Goal: Task Accomplishment & Management: Manage account settings

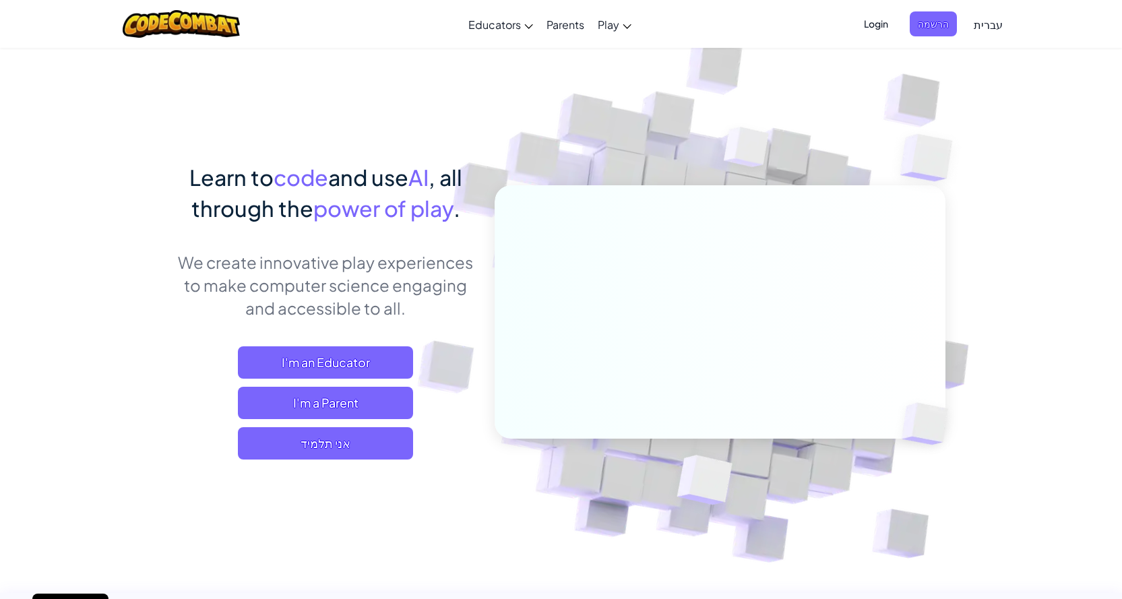
click at [892, 22] on span "Login" at bounding box center [876, 23] width 40 height 25
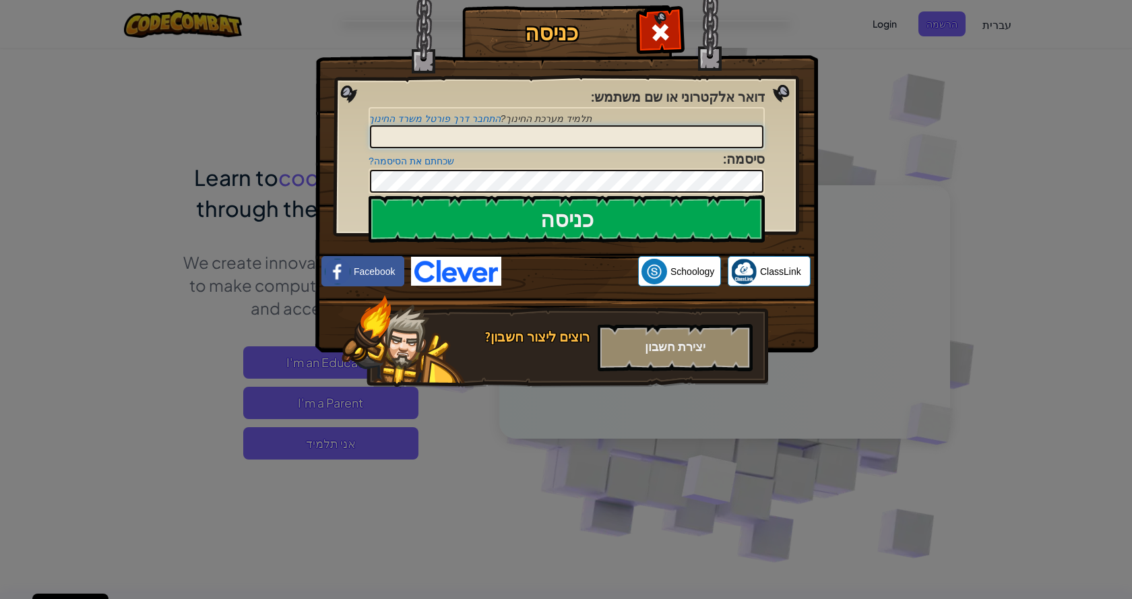
click at [660, 125] on input "דואר אלקטרוני או שם משתמש :" at bounding box center [566, 136] width 393 height 23
type input "[EMAIL_ADDRESS][PERSON_NAME][DOMAIN_NAME]"
click at [369, 195] on input "כניסה" at bounding box center [567, 218] width 396 height 47
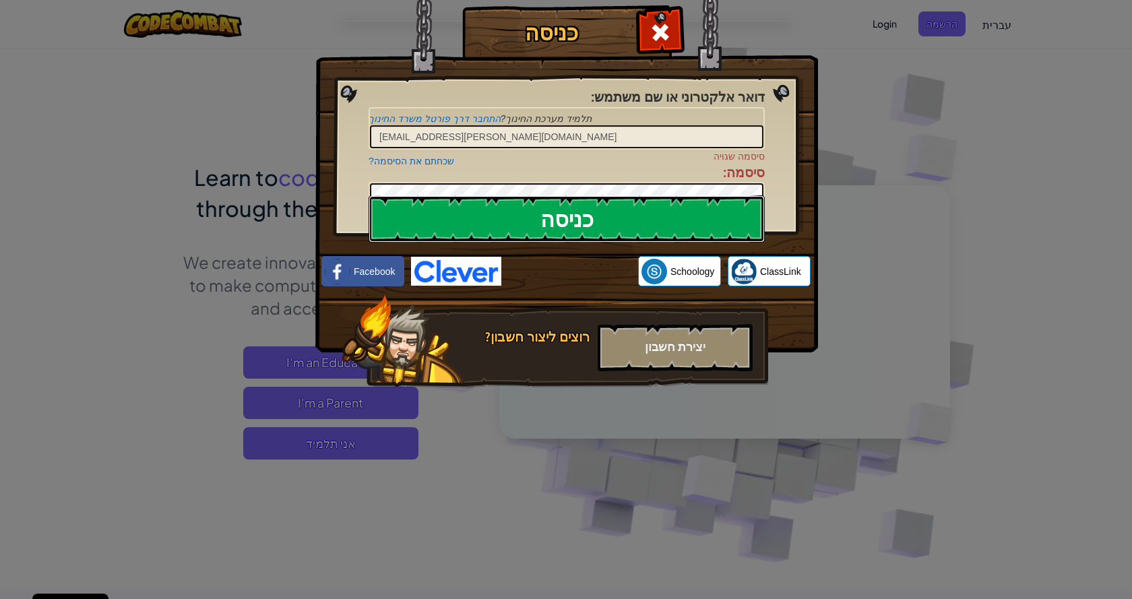
click at [554, 217] on input "כניסה" at bounding box center [567, 218] width 396 height 47
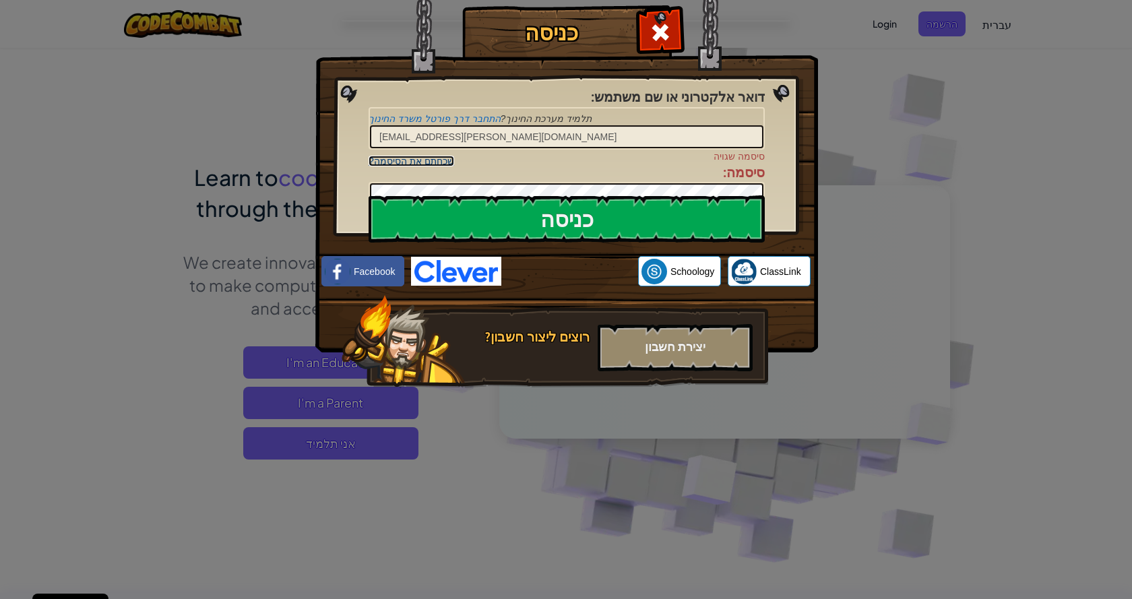
click at [426, 156] on link "שכחתם את הסיסמה?" at bounding box center [412, 161] width 86 height 11
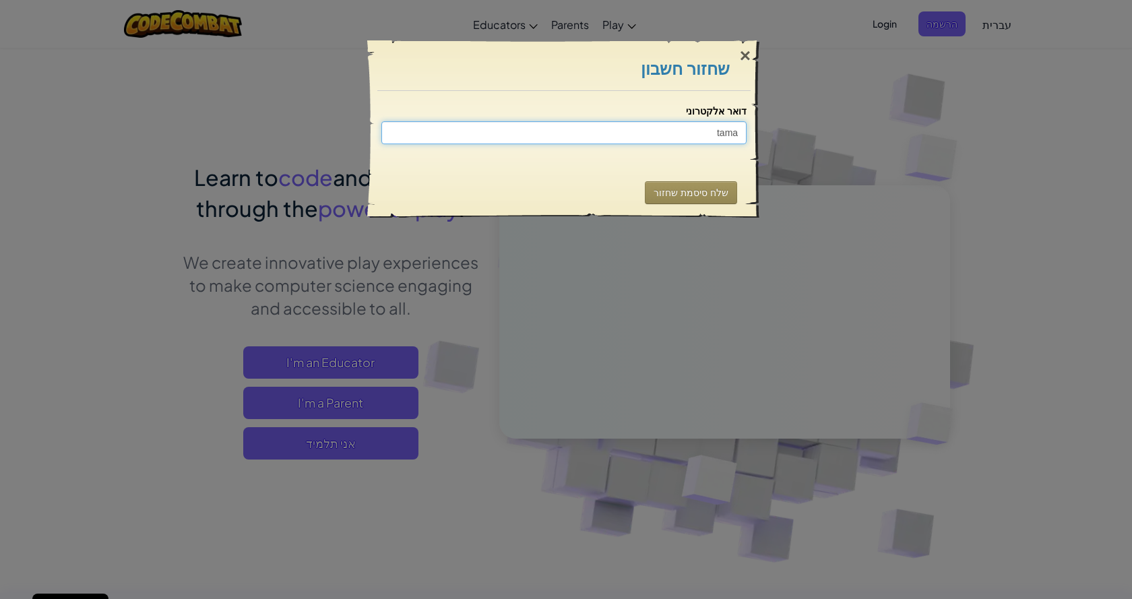
type input "tamar"
drag, startPoint x: 695, startPoint y: 135, endPoint x: 815, endPoint y: 117, distance: 122.0
click at [815, 117] on div "× שחזור חשבון דואר אלקטרוני tamar שולח... שלח סיסמת שחזור" at bounding box center [566, 299] width 1132 height 599
type input "t"
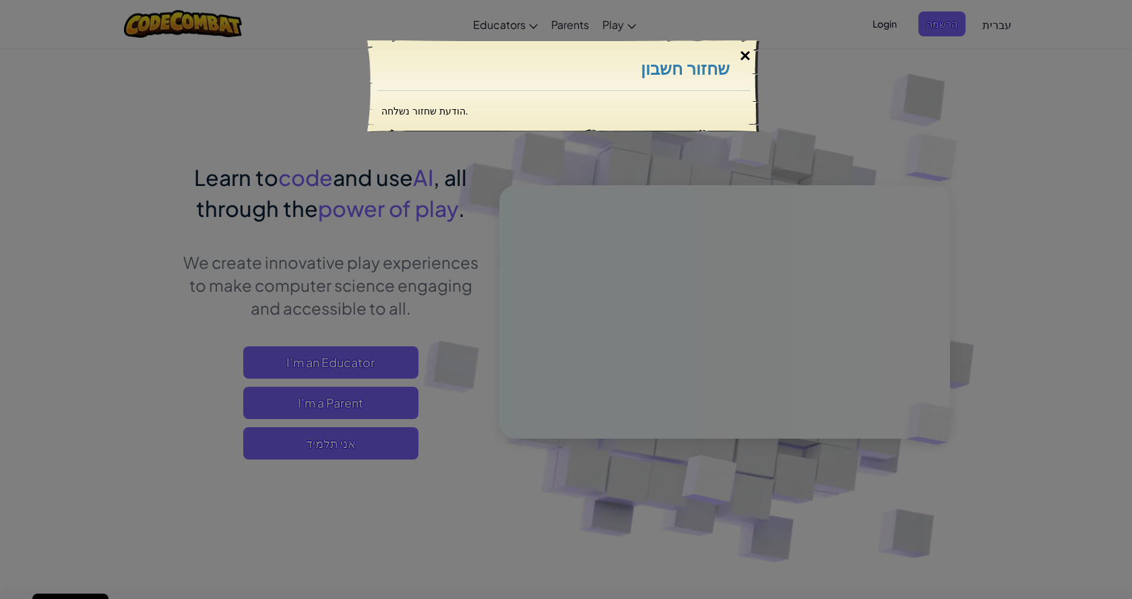
click at [744, 55] on div "×" at bounding box center [745, 55] width 31 height 39
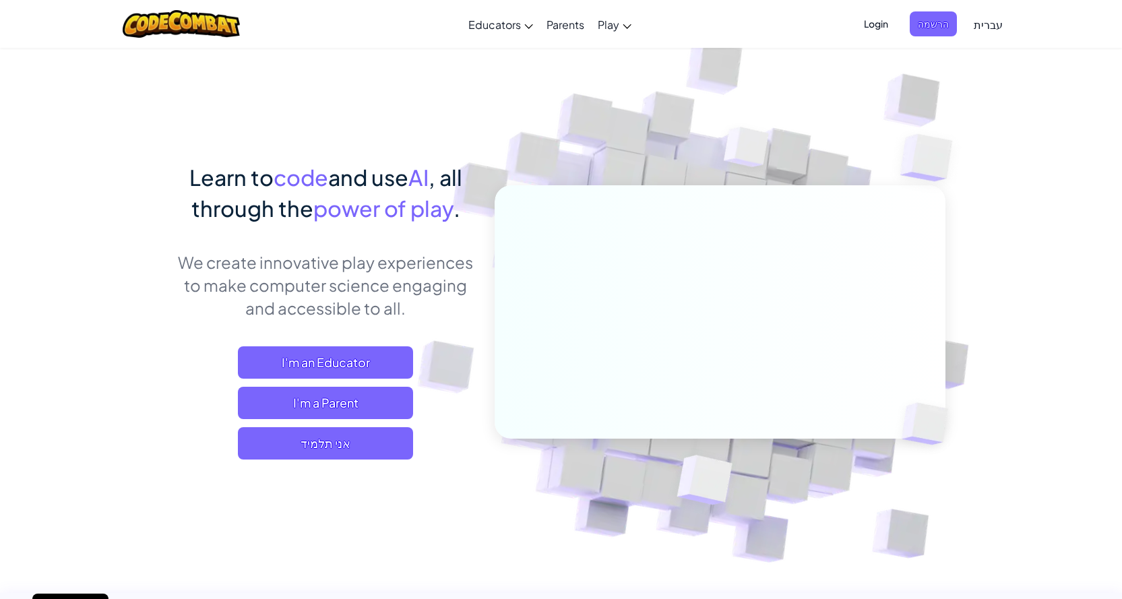
click at [888, 15] on span "Login" at bounding box center [876, 23] width 40 height 25
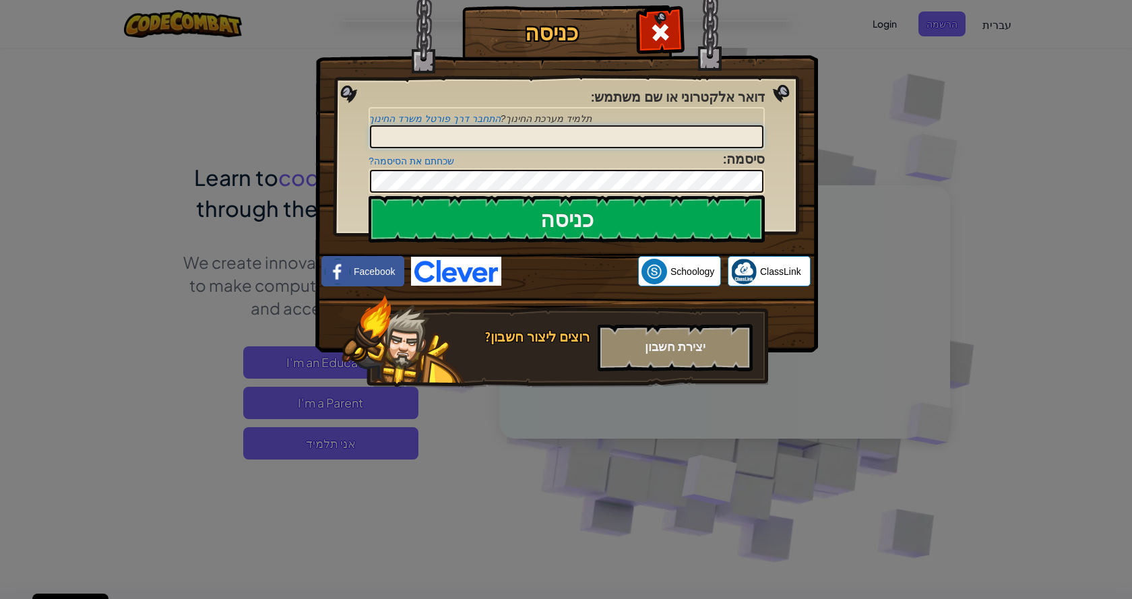
click at [560, 126] on input "דואר אלקטרוני או שם משתמש :" at bounding box center [566, 136] width 393 height 23
type input "[EMAIL_ADDRESS][PERSON_NAME][DOMAIN_NAME]"
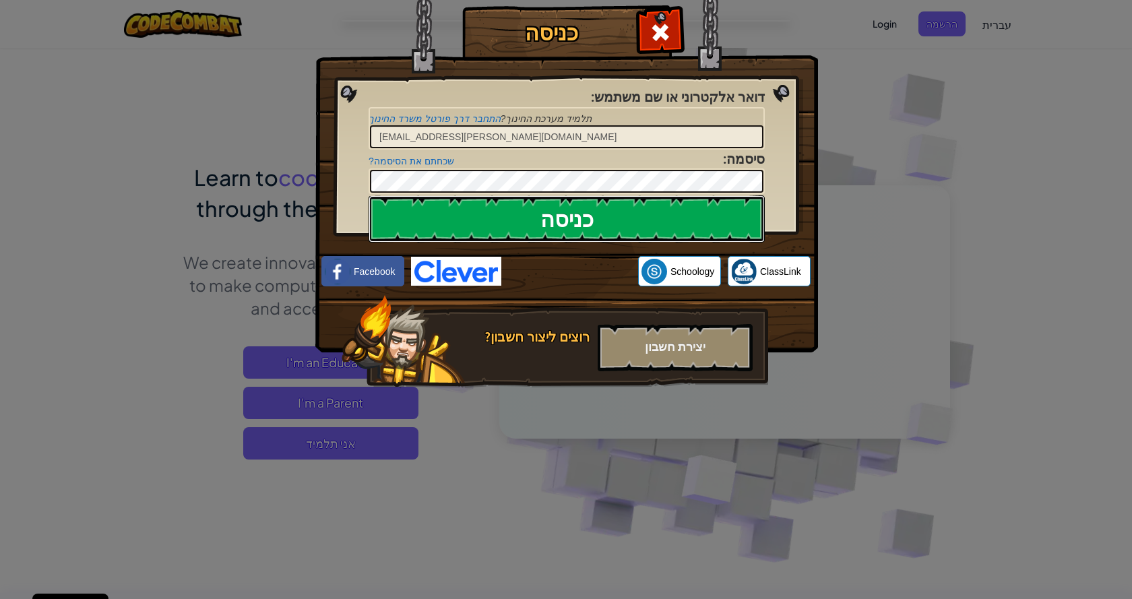
click at [562, 218] on input "כניסה" at bounding box center [567, 218] width 396 height 47
